Goal: Task Accomplishment & Management: Complete application form

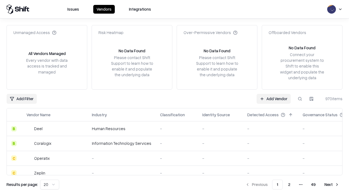
click at [273, 99] on link "Add Vendor" at bounding box center [273, 99] width 34 height 10
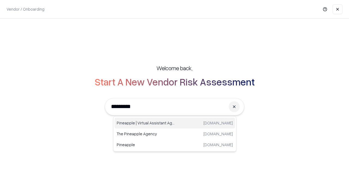
click at [175, 123] on div "Pineapple | Virtual Assistant Agency [DOMAIN_NAME]" at bounding box center [174, 123] width 120 height 11
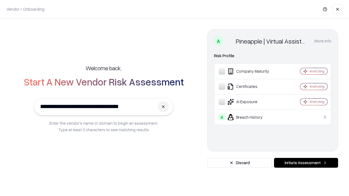
type input "**********"
click at [306, 163] on button "Initiate Assessment" at bounding box center [306, 163] width 64 height 10
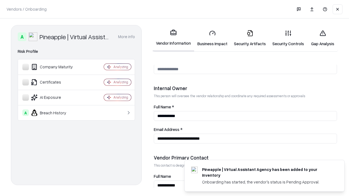
scroll to position [282, 0]
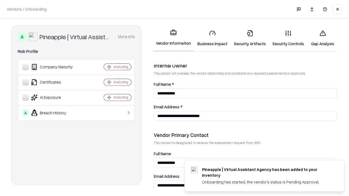
click at [212, 38] on link "Business Impact" at bounding box center [212, 38] width 37 height 25
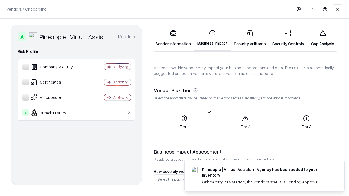
click at [322, 38] on link "Gap Analysis" at bounding box center [322, 38] width 31 height 25
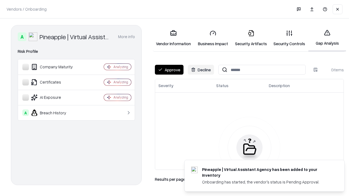
click at [169, 70] on button "Approve" at bounding box center [169, 70] width 29 height 10
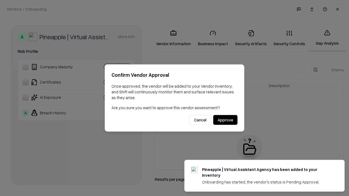
click at [225, 120] on button "Approve" at bounding box center [225, 120] width 24 height 10
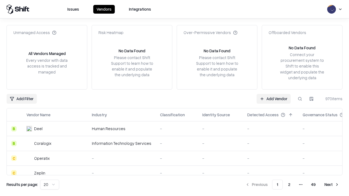
type input "**********"
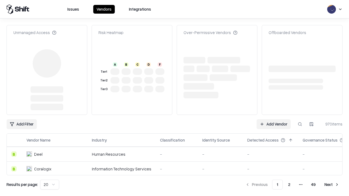
click at [273, 119] on link "Add Vendor" at bounding box center [273, 124] width 34 height 10
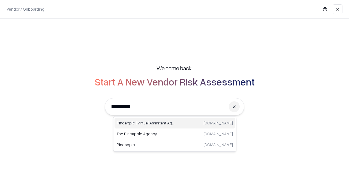
click at [175, 123] on div "Pineapple | Virtual Assistant Agency [DOMAIN_NAME]" at bounding box center [174, 123] width 120 height 11
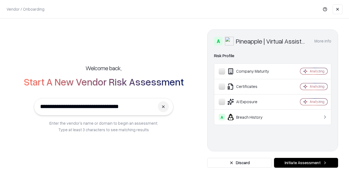
type input "**********"
click at [306, 163] on button "Initiate Assessment" at bounding box center [306, 163] width 64 height 10
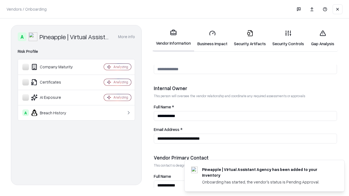
scroll to position [282, 0]
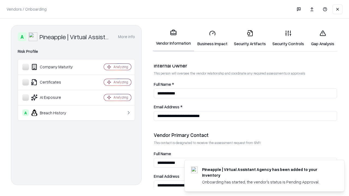
click at [322, 38] on link "Gap Analysis" at bounding box center [322, 38] width 31 height 25
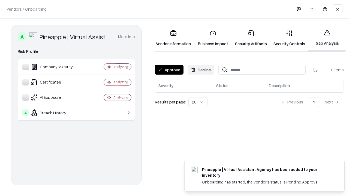
click at [169, 70] on button "Approve" at bounding box center [169, 70] width 29 height 10
